Goal: Find specific page/section: Find specific page/section

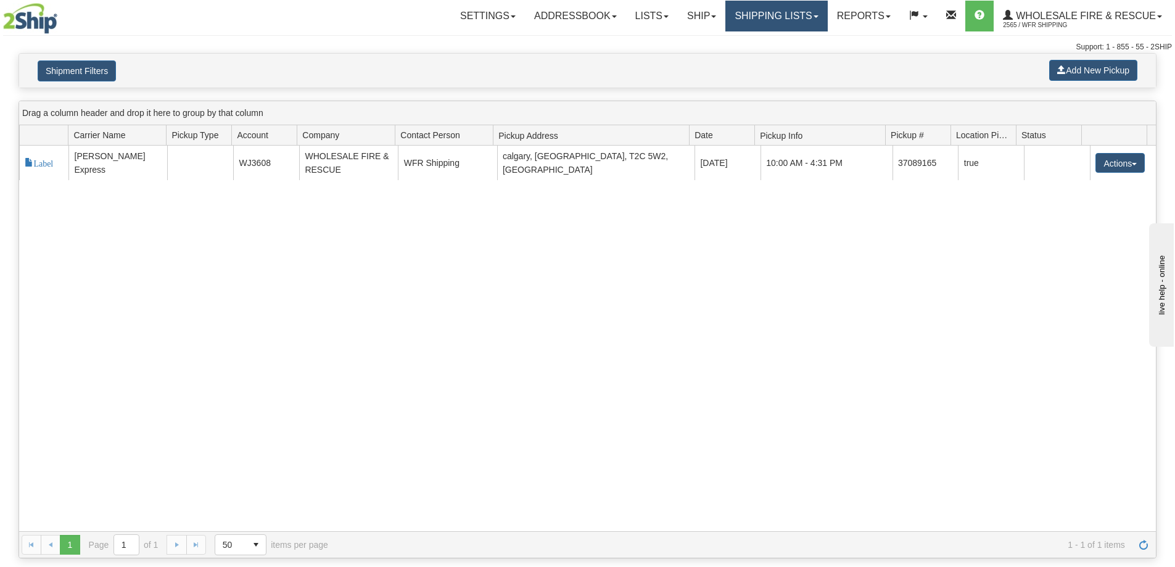
click at [788, 9] on link "Shipping lists" at bounding box center [776, 16] width 102 height 31
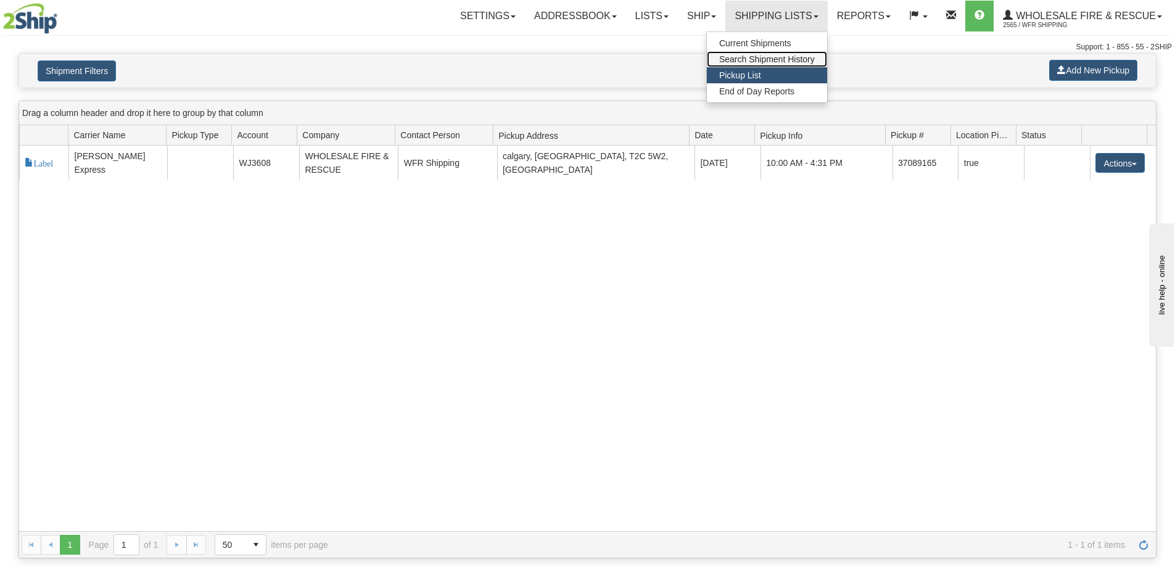
click at [743, 56] on span "Search Shipment History" at bounding box center [767, 59] width 96 height 10
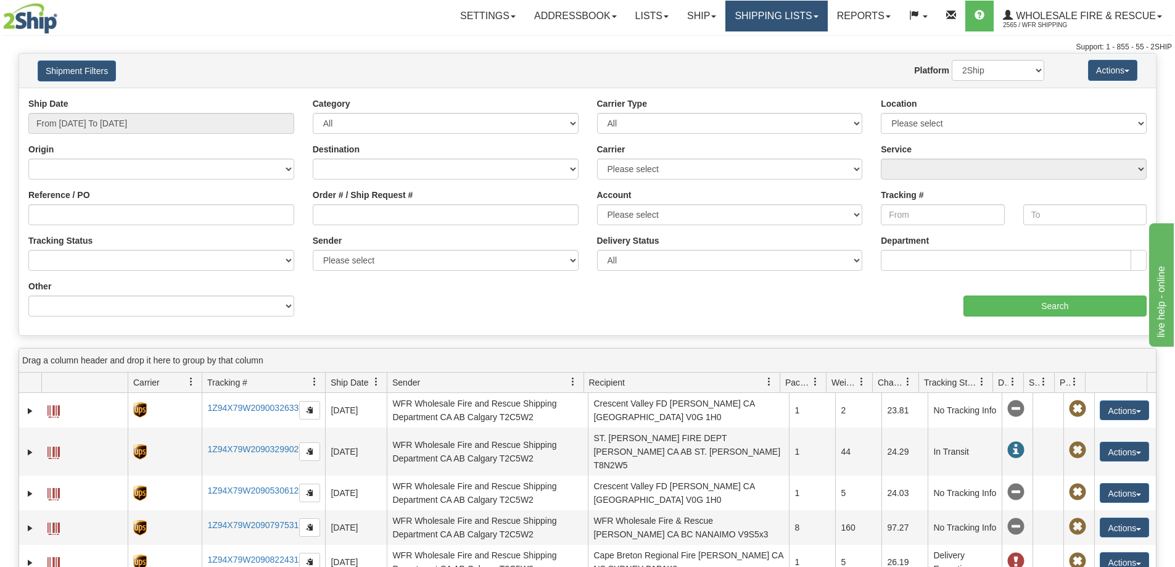
click at [736, 14] on link "Shipping lists" at bounding box center [776, 16] width 102 height 31
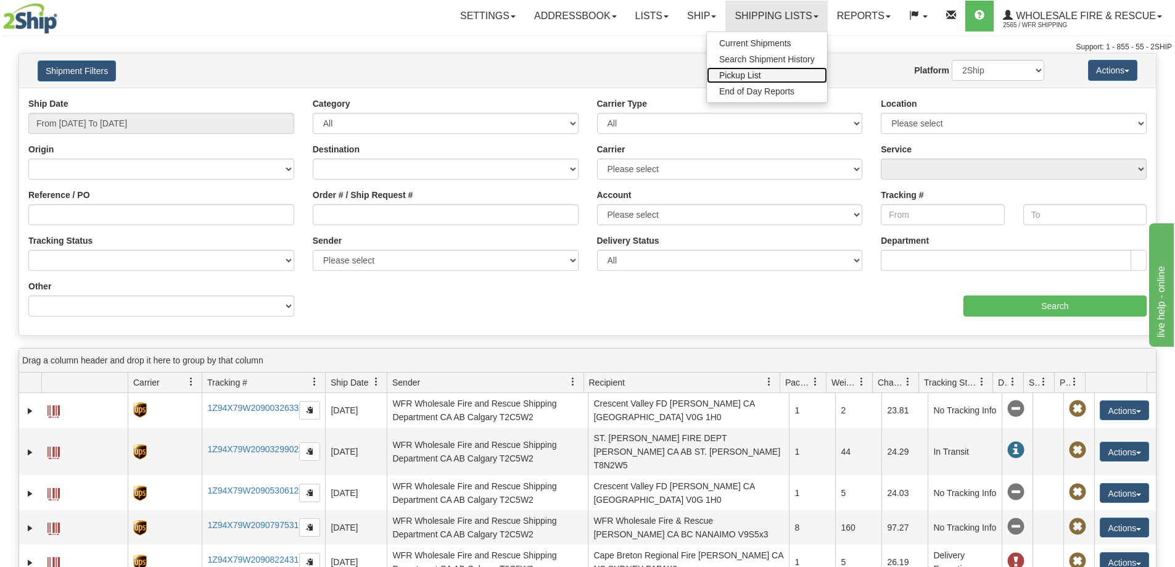
click at [749, 80] on link "Pickup List" at bounding box center [767, 75] width 120 height 16
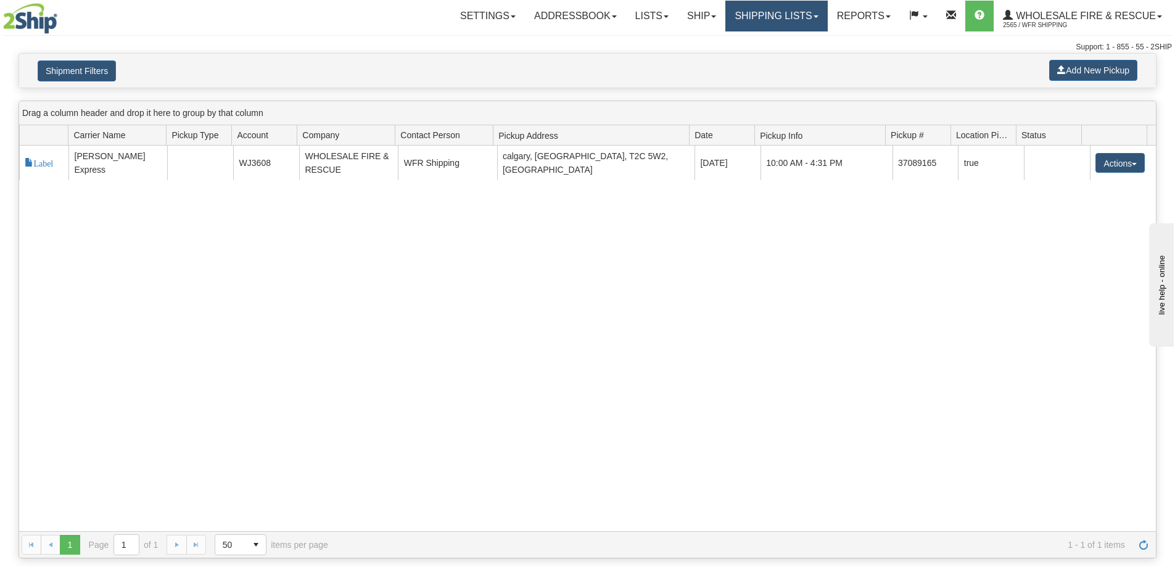
click at [743, 19] on link "Shipping lists" at bounding box center [776, 16] width 102 height 31
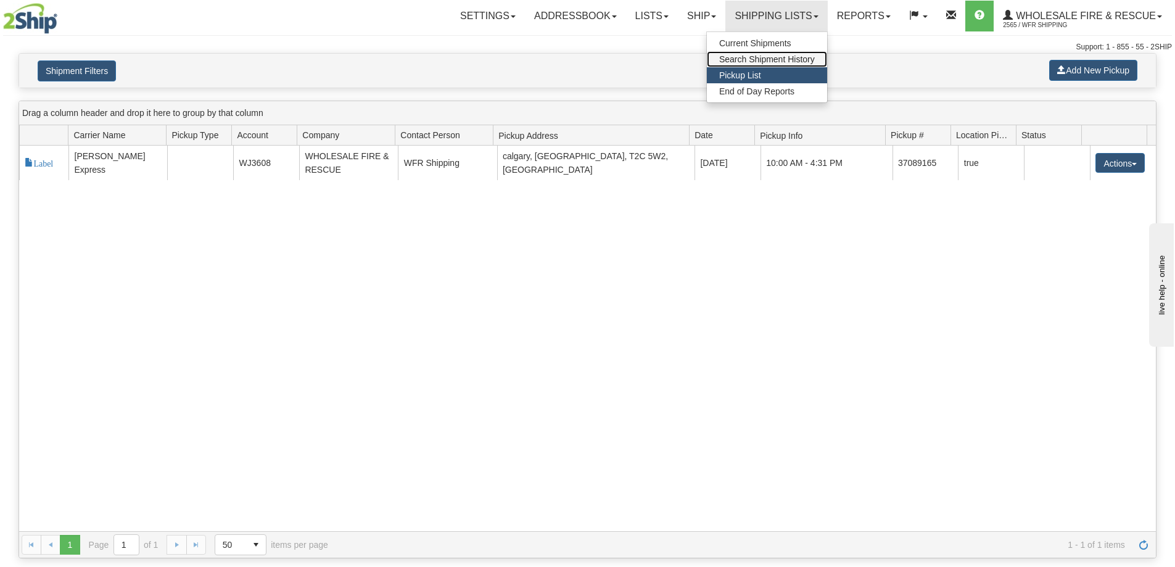
click at [731, 60] on span "Search Shipment History" at bounding box center [767, 59] width 96 height 10
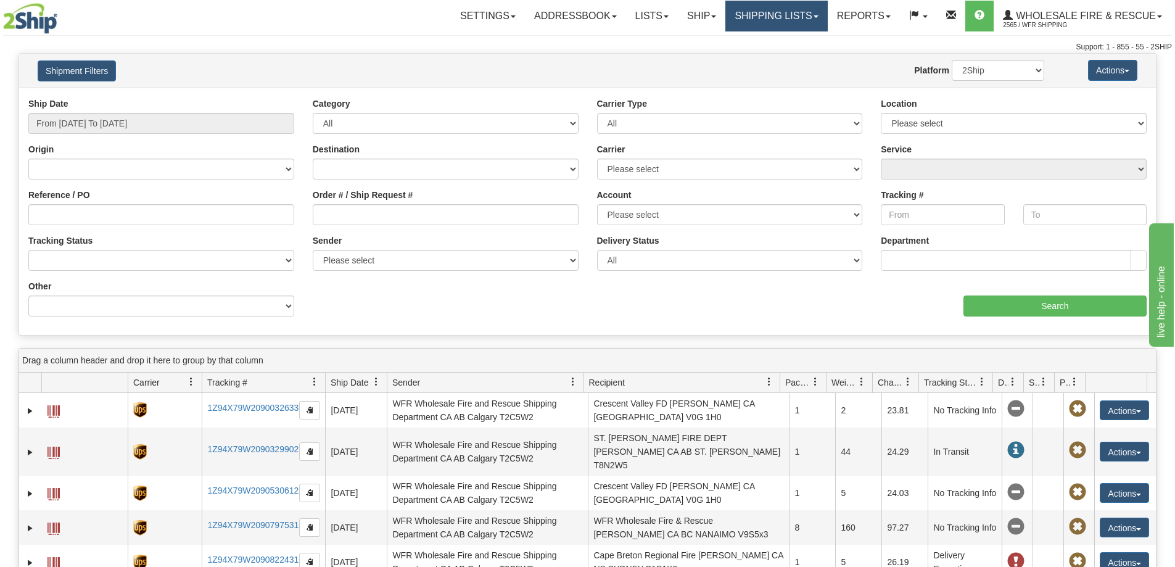
click at [753, 18] on link "Shipping lists" at bounding box center [776, 16] width 102 height 31
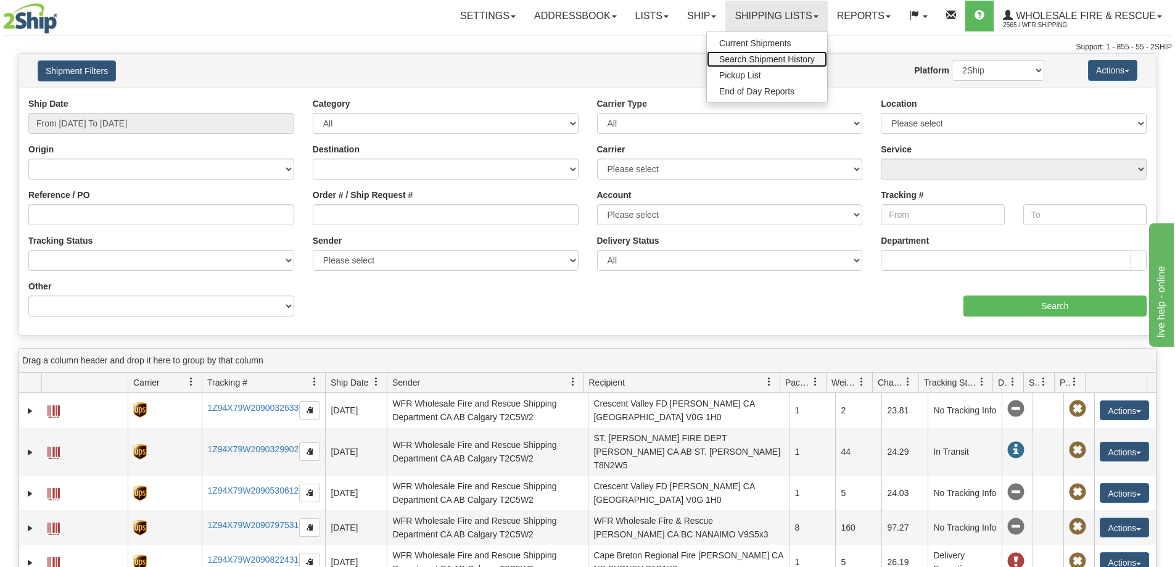
click at [751, 62] on span "Search Shipment History" at bounding box center [767, 59] width 96 height 10
